Goal: Information Seeking & Learning: Find contact information

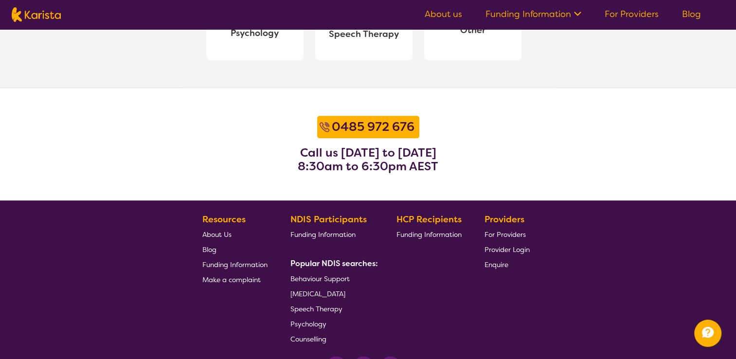
scroll to position [1175, 0]
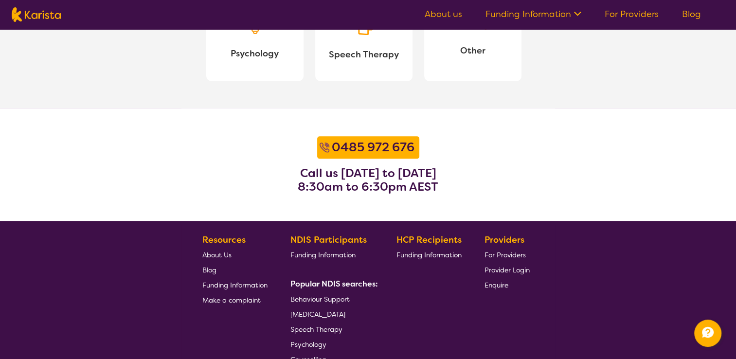
click at [510, 259] on link "For Providers" at bounding box center [506, 254] width 45 height 15
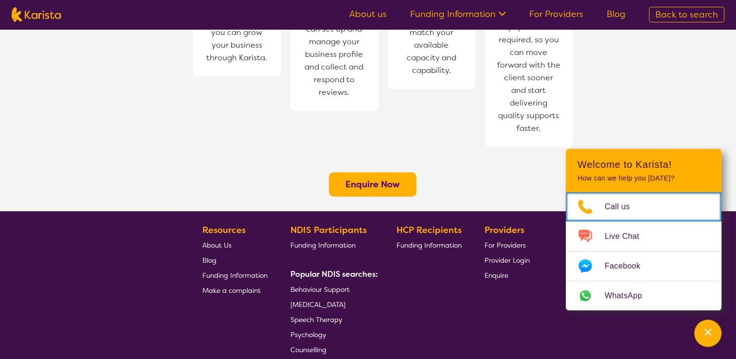
scroll to position [816, 0]
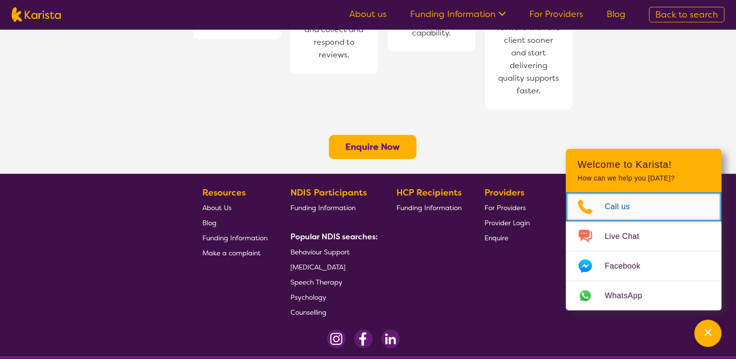
click at [625, 211] on span "Call us" at bounding box center [622, 206] width 37 height 15
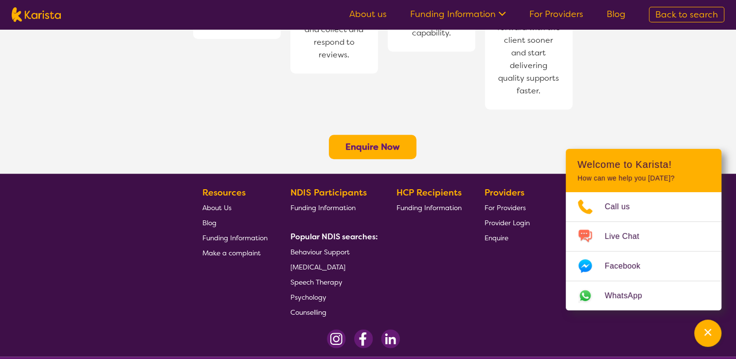
click at [434, 231] on div "HCP Recipients Funding Information" at bounding box center [430, 252] width 69 height 134
click at [498, 203] on span "For Providers" at bounding box center [504, 207] width 41 height 9
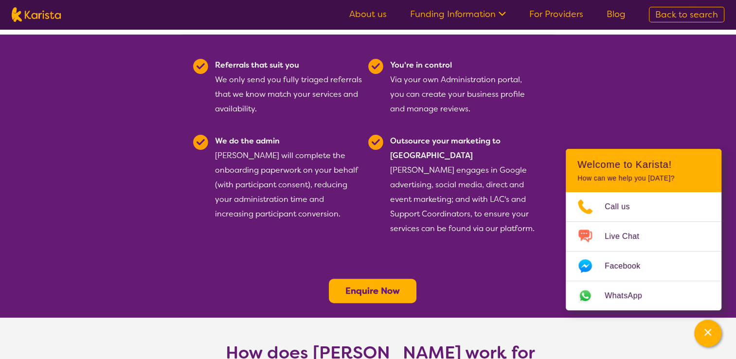
scroll to position [243, 0]
